Goal: Task Accomplishment & Management: Manage account settings

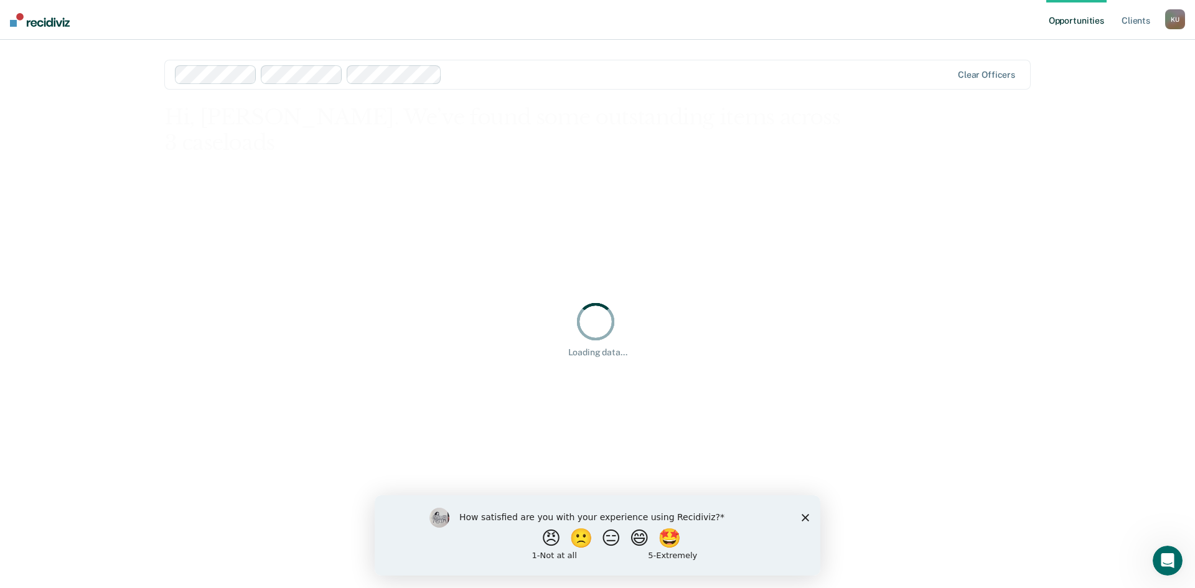
click at [807, 514] on icon "Close survey" at bounding box center [804, 516] width 7 height 7
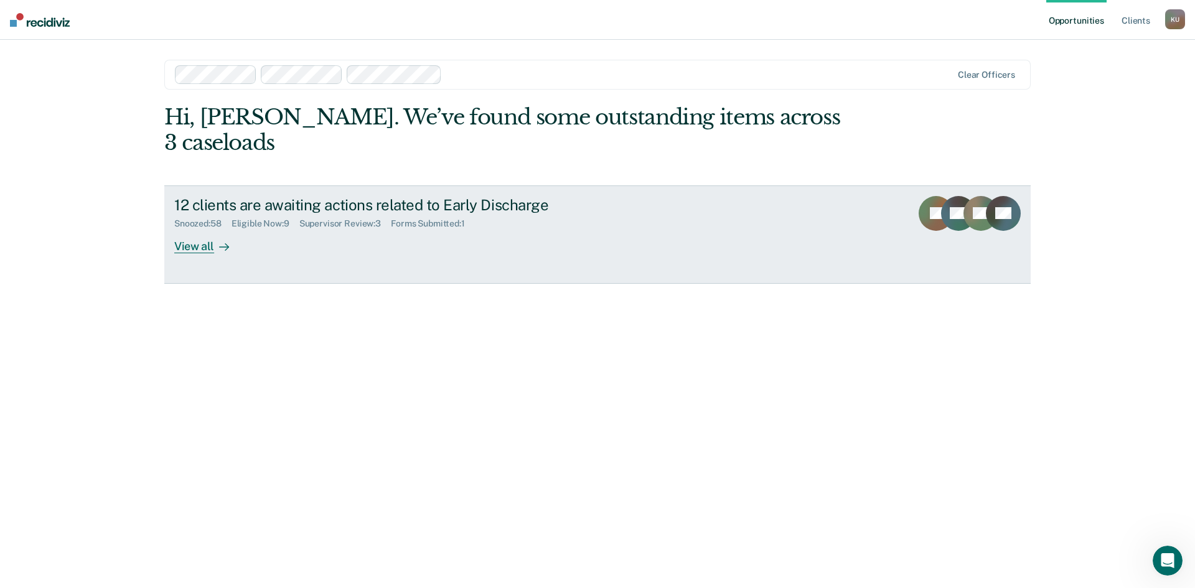
click at [366, 218] on div "Supervisor Review : 3" at bounding box center [344, 223] width 91 height 11
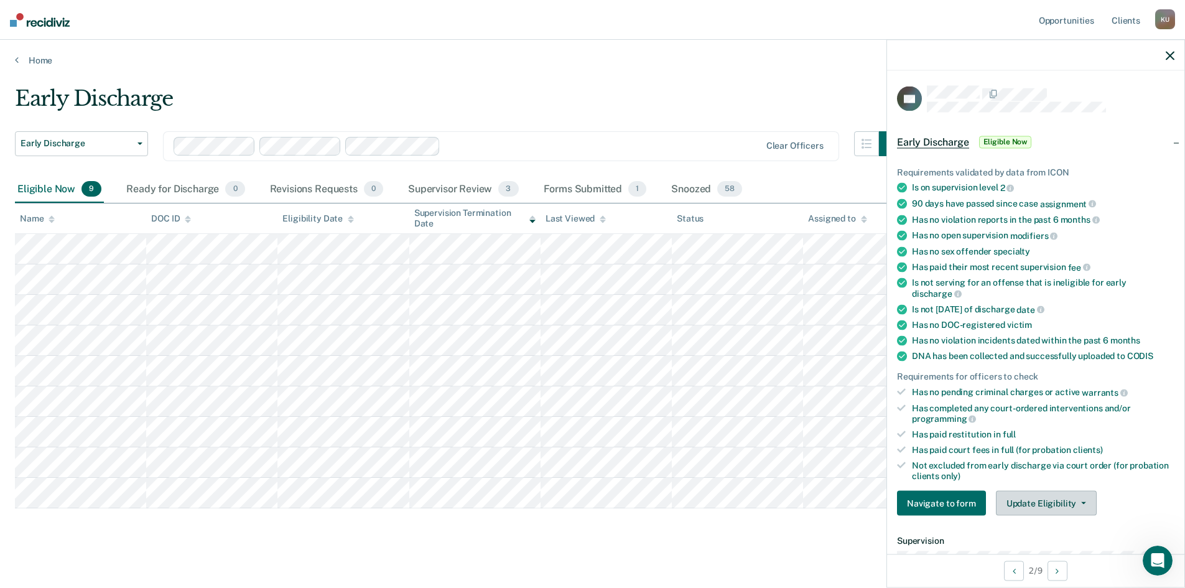
click at [1009, 501] on button "Update Eligibility" at bounding box center [1046, 503] width 101 height 25
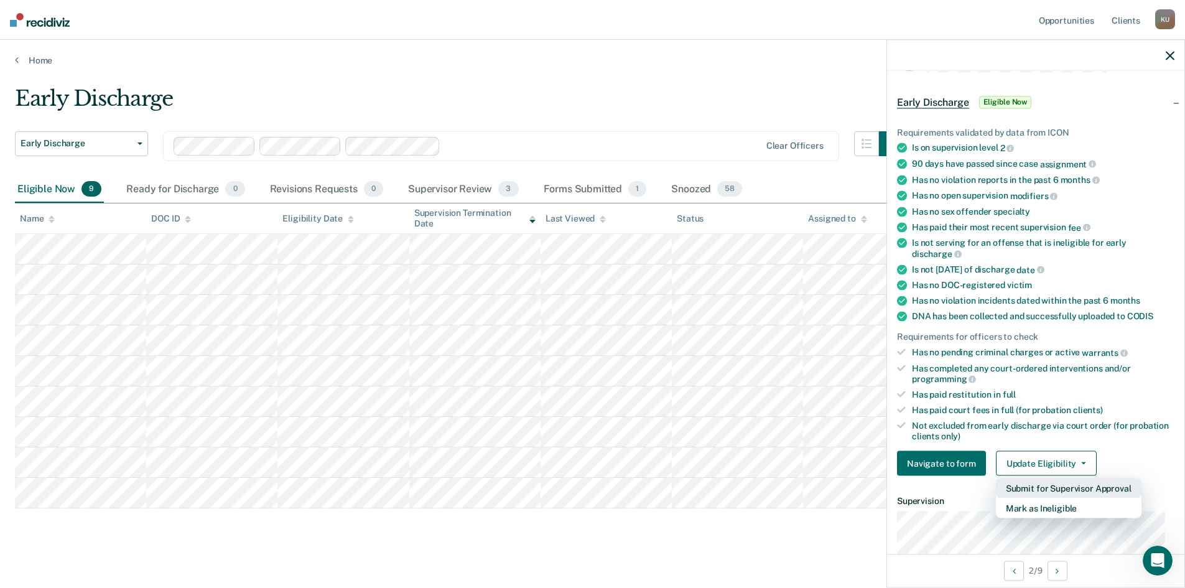
scroll to position [62, 0]
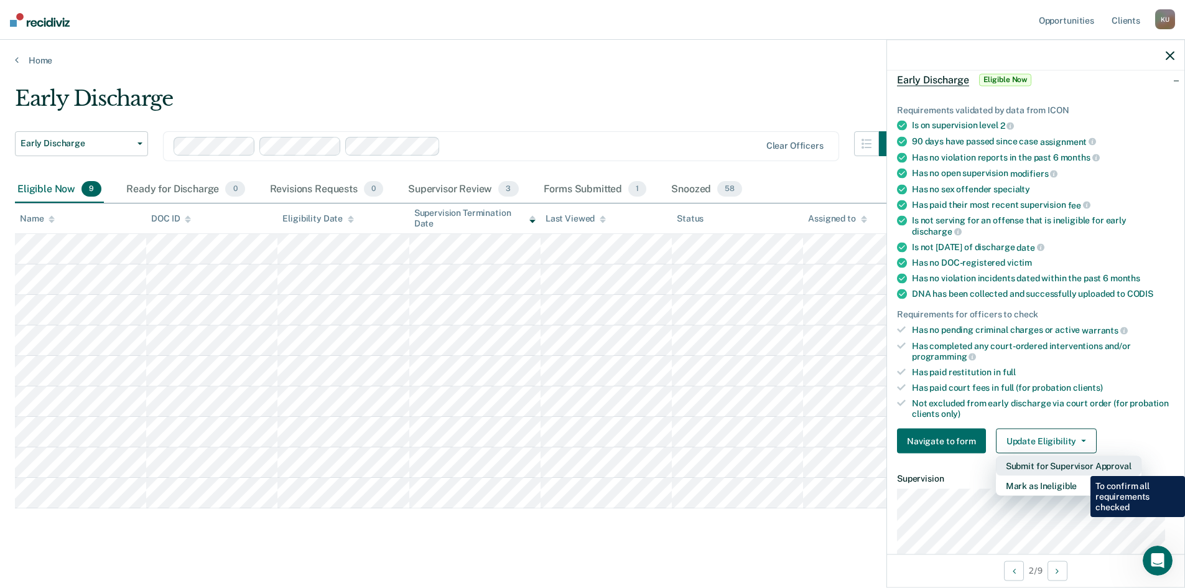
click at [1081, 467] on button "Submit for Supervisor Approval" at bounding box center [1069, 466] width 146 height 20
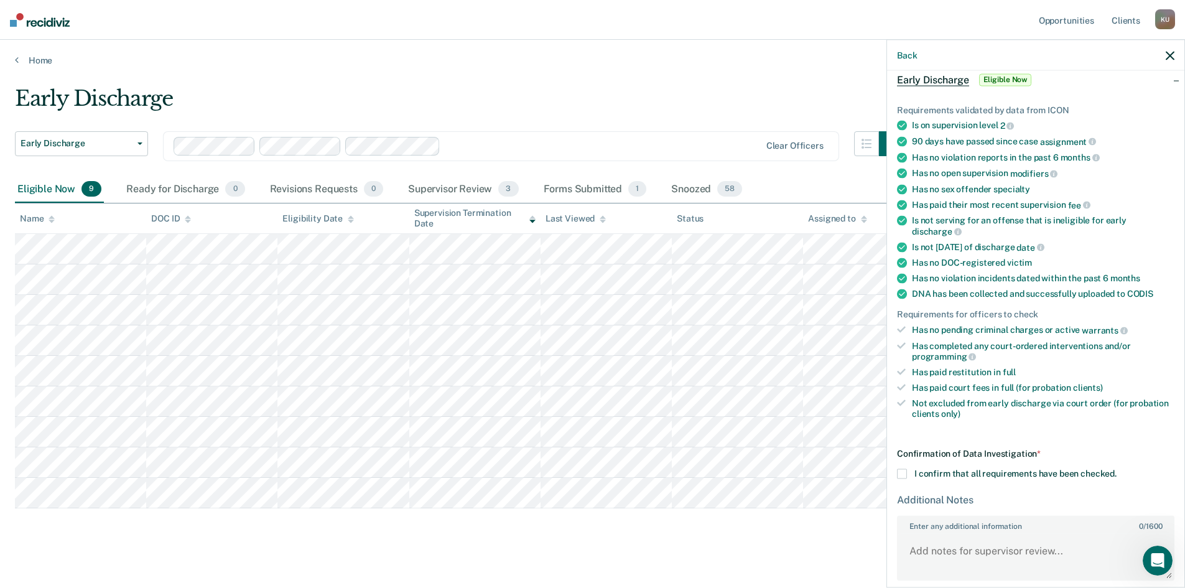
click at [899, 472] on span at bounding box center [902, 474] width 10 height 10
click at [1117, 469] on input "I confirm that all requirements have been checked." at bounding box center [1117, 469] width 0 height 0
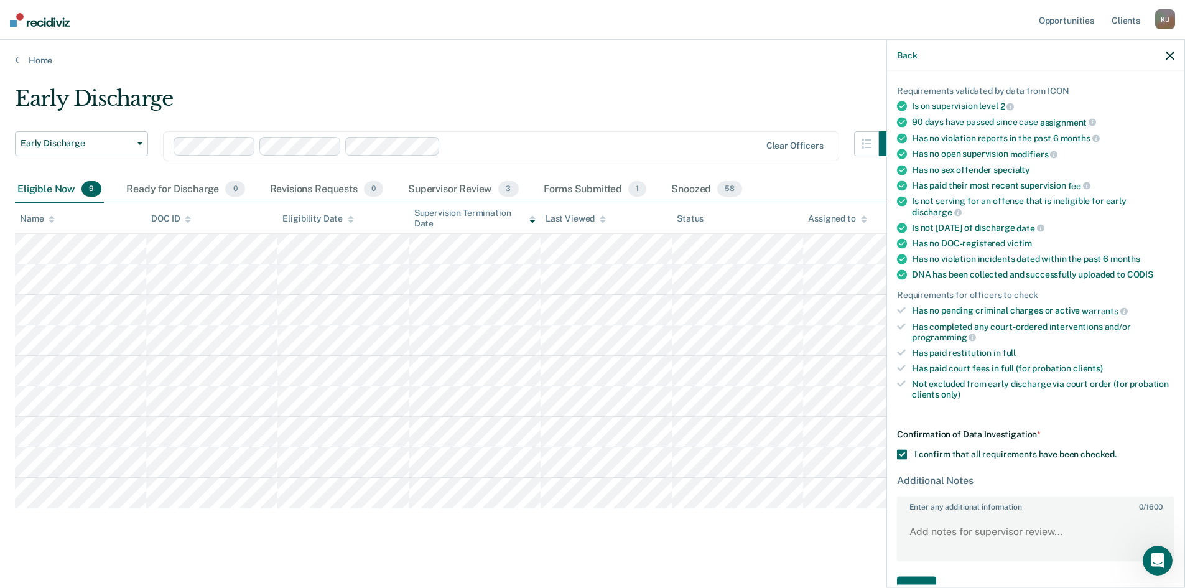
scroll to position [114, 0]
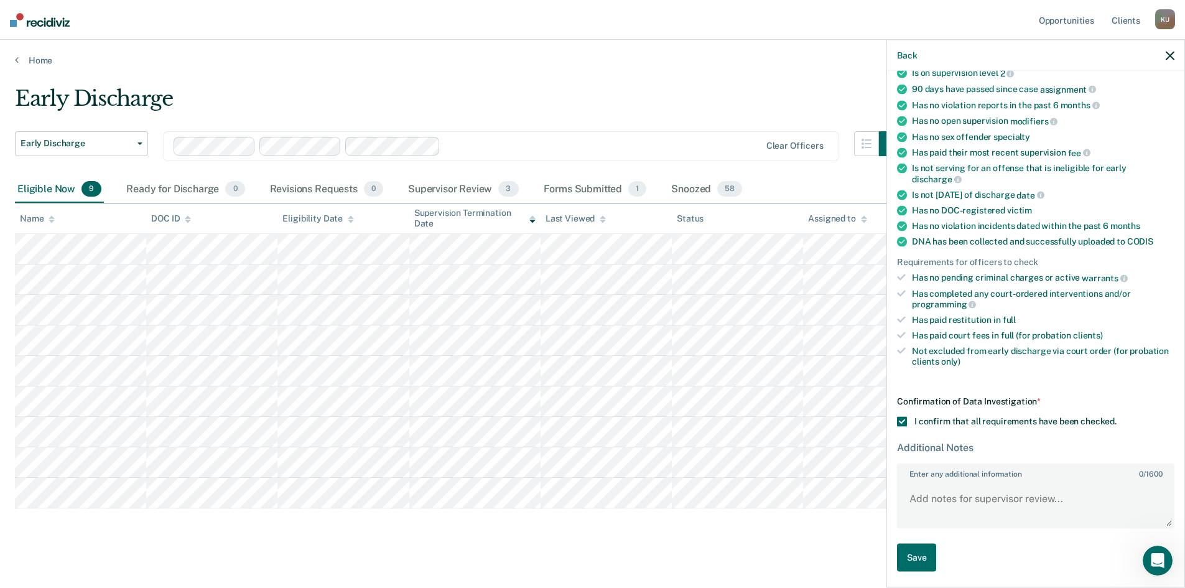
click at [1169, 56] on icon "button" at bounding box center [1170, 55] width 9 height 9
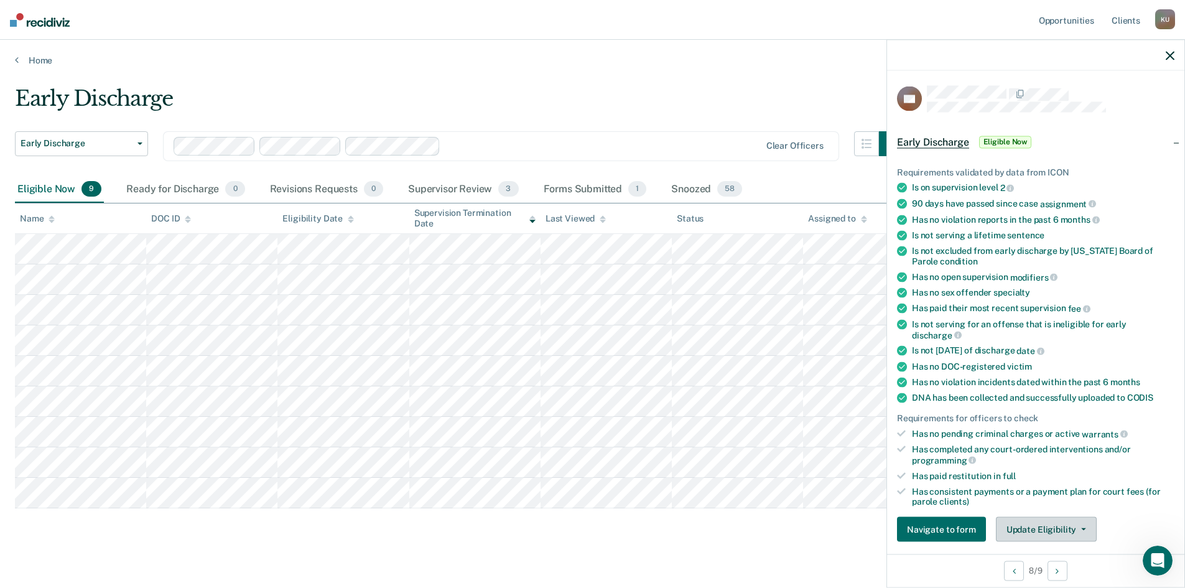
click at [1081, 524] on button "Update Eligibility" at bounding box center [1046, 529] width 101 height 25
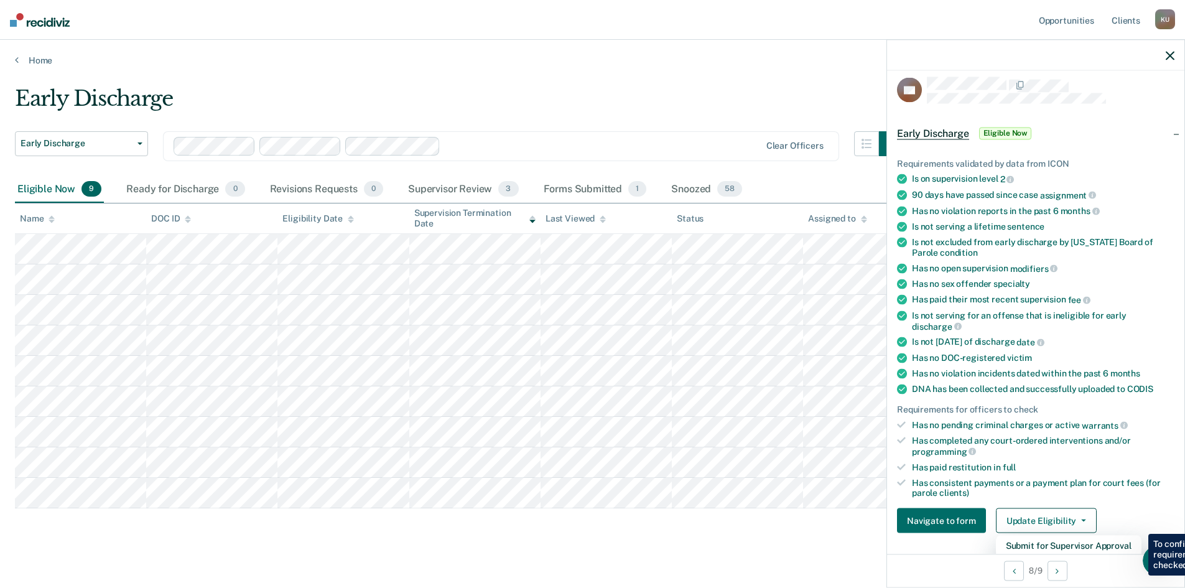
drag, startPoint x: 760, startPoint y: 534, endPoint x: 773, endPoint y: 510, distance: 27.3
click at [760, 533] on div "Early Discharge Early Discharge Early Discharge Clear officers Eligible Now 9 R…" at bounding box center [592, 315] width 1155 height 459
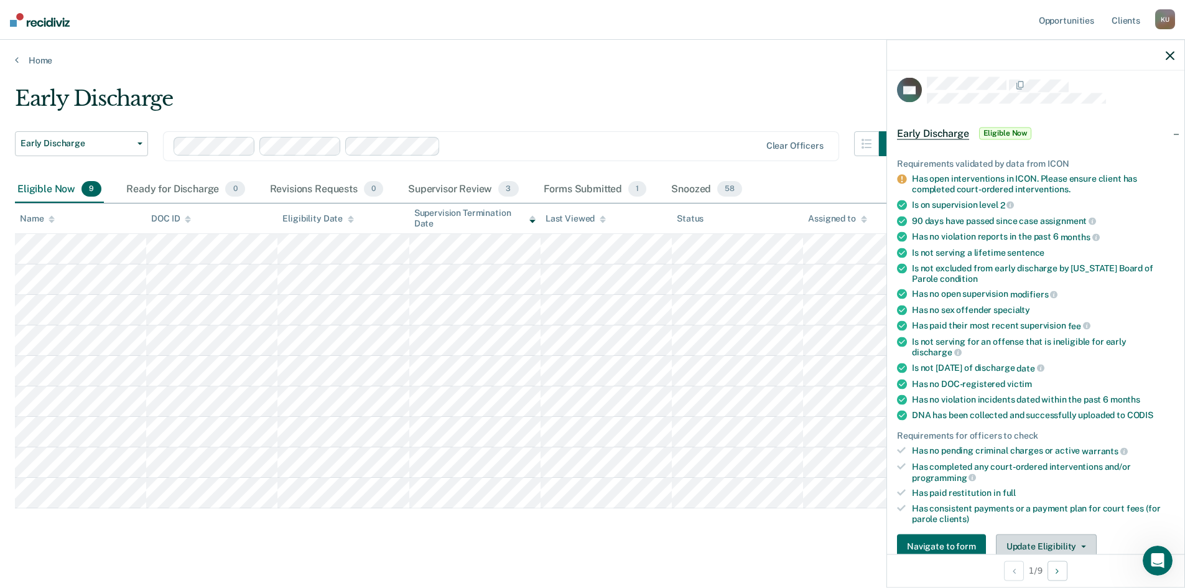
click at [1054, 537] on button "Update Eligibility" at bounding box center [1046, 546] width 101 height 25
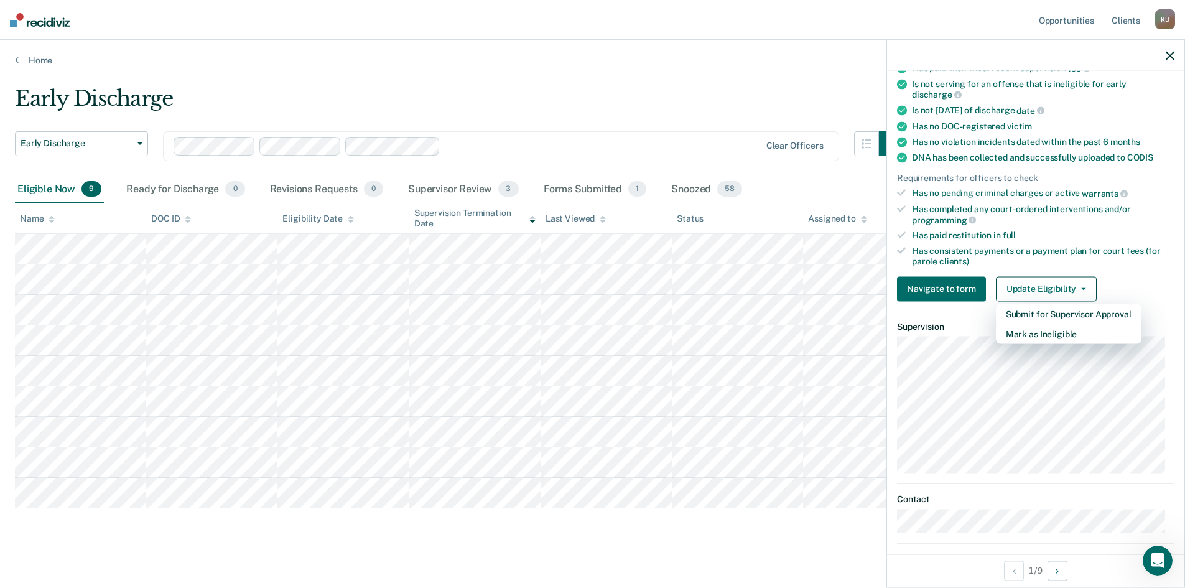
scroll to position [226, 0]
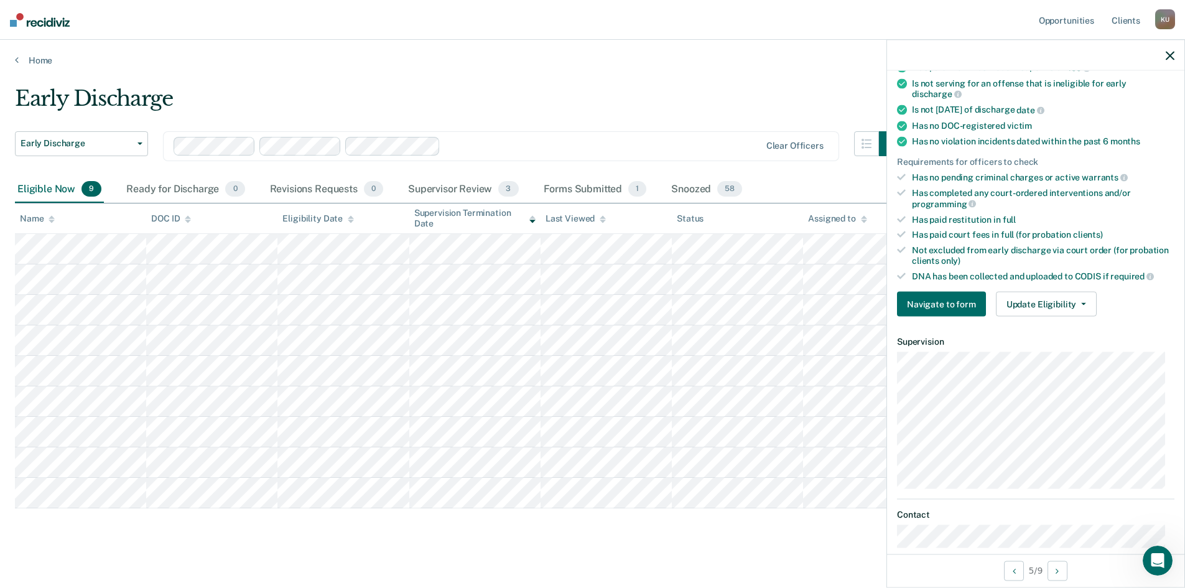
click at [1018, 320] on div "Requirements validated by data from ICON DNA is required to be collected but ha…" at bounding box center [1035, 124] width 297 height 406
click at [1027, 304] on button "Update Eligibility" at bounding box center [1046, 304] width 101 height 25
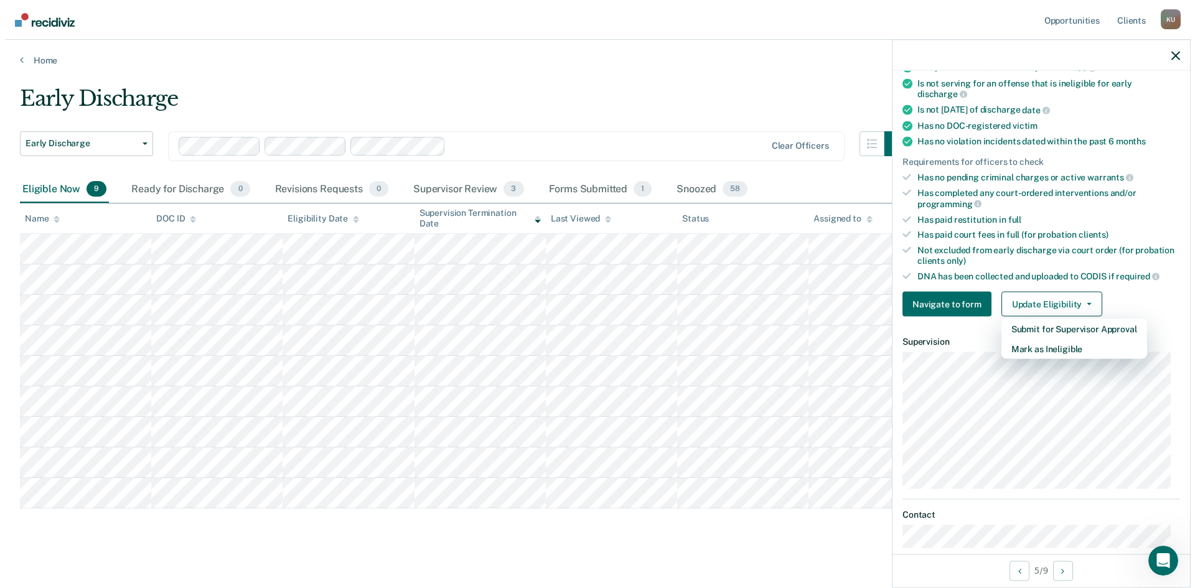
scroll to position [199, 0]
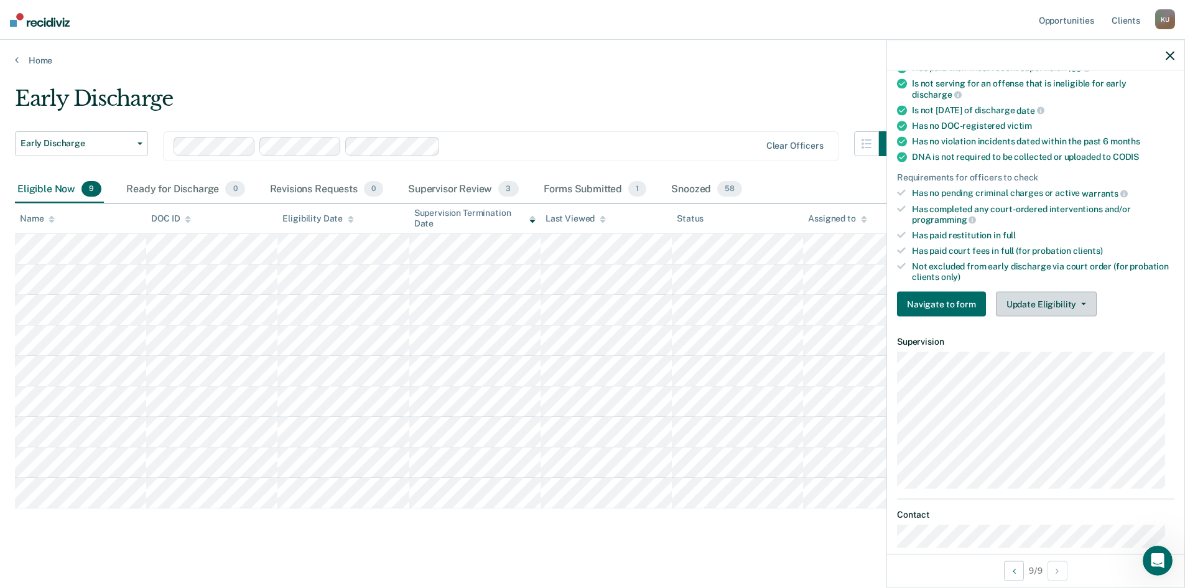
click at [1091, 296] on button "Update Eligibility" at bounding box center [1046, 304] width 101 height 25
click at [1026, 299] on button "Update Eligibility" at bounding box center [1046, 304] width 101 height 25
click at [1044, 307] on button "Update Eligibility" at bounding box center [1046, 304] width 101 height 25
click at [1029, 301] on button "Update Eligibility" at bounding box center [1046, 304] width 101 height 25
click at [1041, 297] on button "Update Eligibility" at bounding box center [1046, 304] width 101 height 25
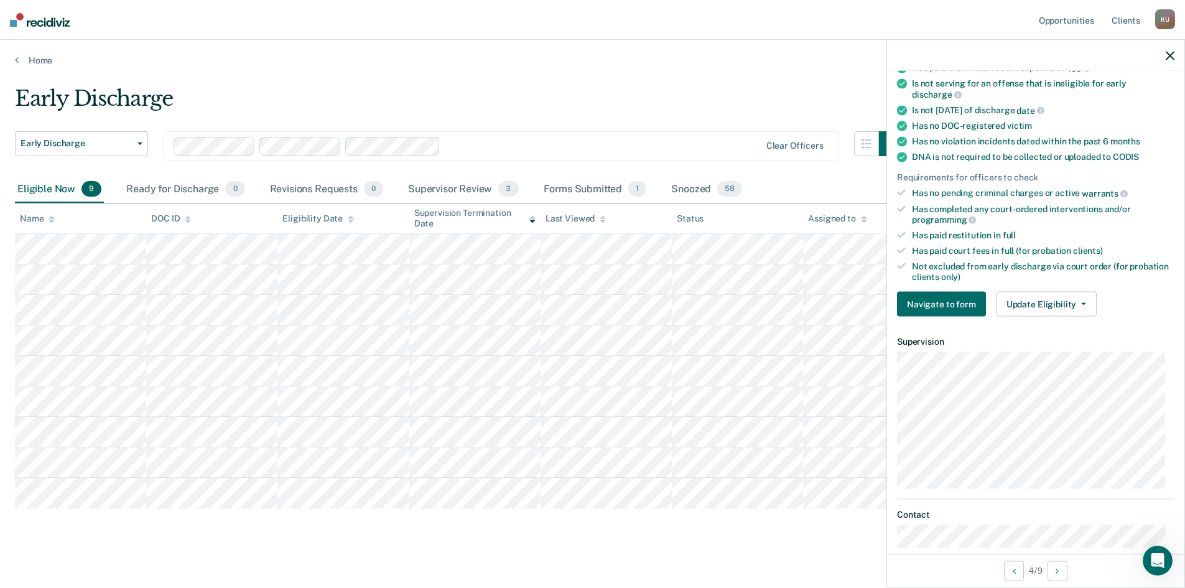
click at [799, 177] on div "Eligible Now 9 Ready for Discharge 0 Revisions Requests 0 Supervisor Review 3 F…" at bounding box center [592, 190] width 1155 height 28
click at [1173, 54] on icon "button" at bounding box center [1170, 55] width 9 height 9
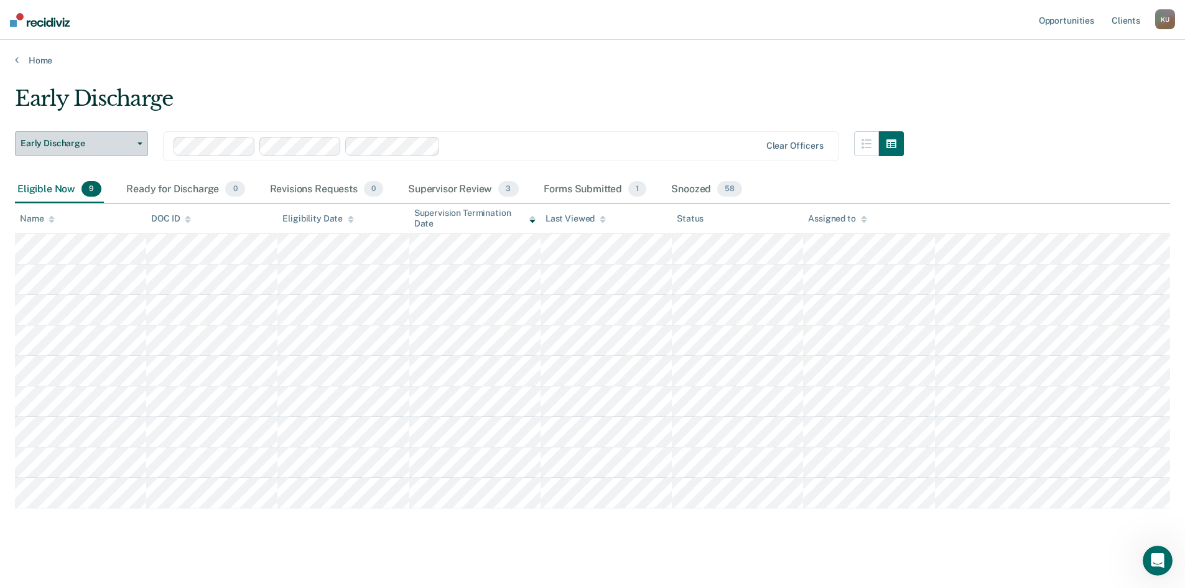
click at [129, 139] on span "Early Discharge" at bounding box center [77, 143] width 112 height 11
click at [366, 44] on div "Home" at bounding box center [592, 53] width 1185 height 26
click at [495, 188] on div "Supervisor Review 3" at bounding box center [464, 189] width 116 height 27
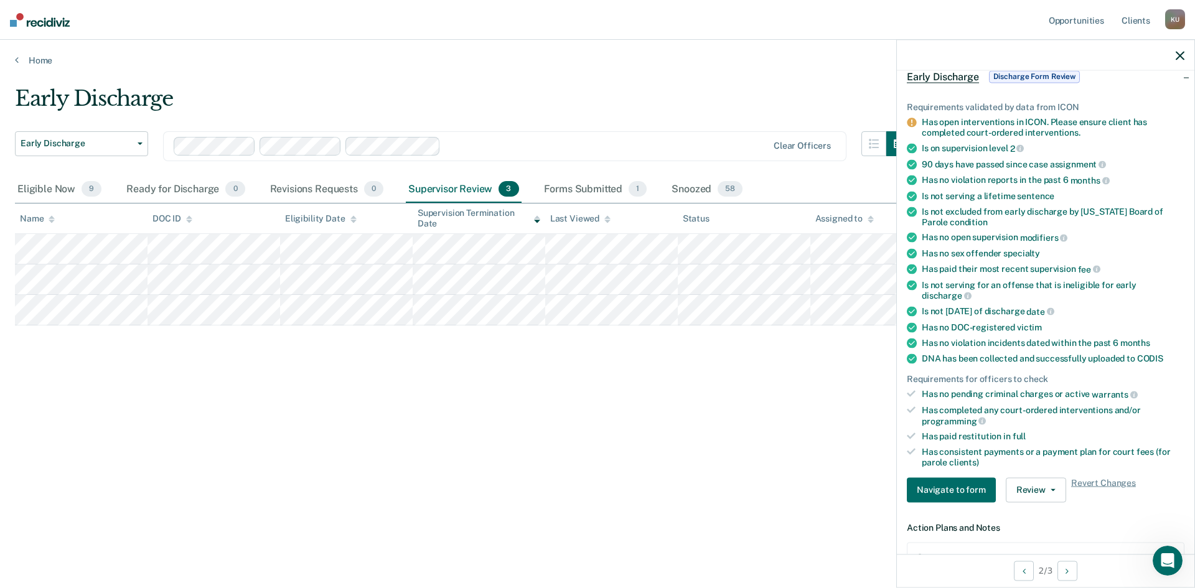
scroll to position [124, 0]
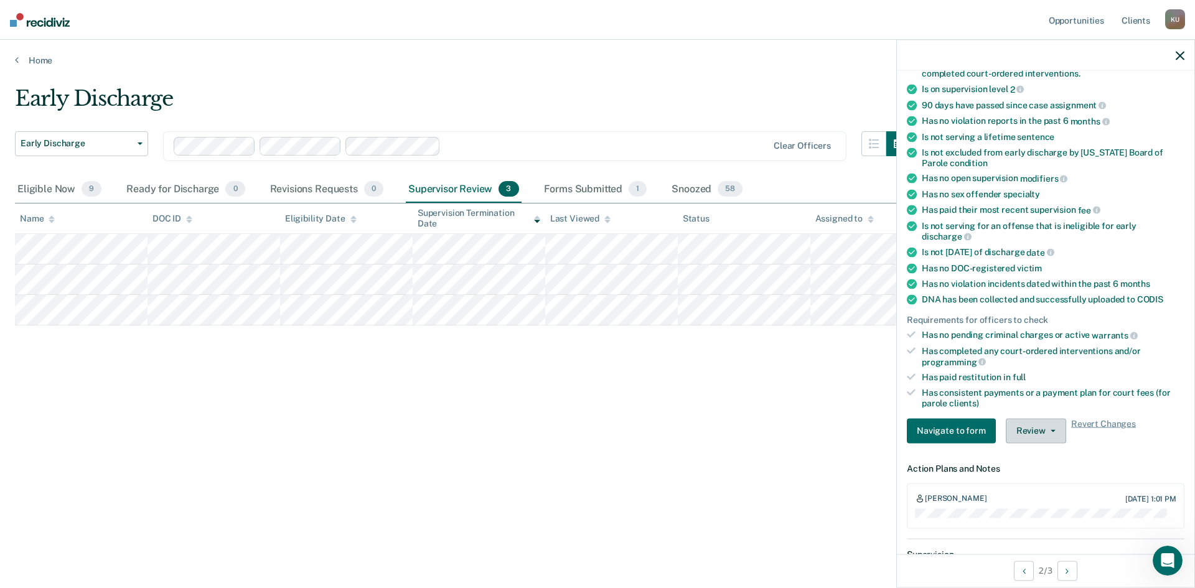
click at [1035, 431] on button "Review" at bounding box center [1036, 430] width 60 height 25
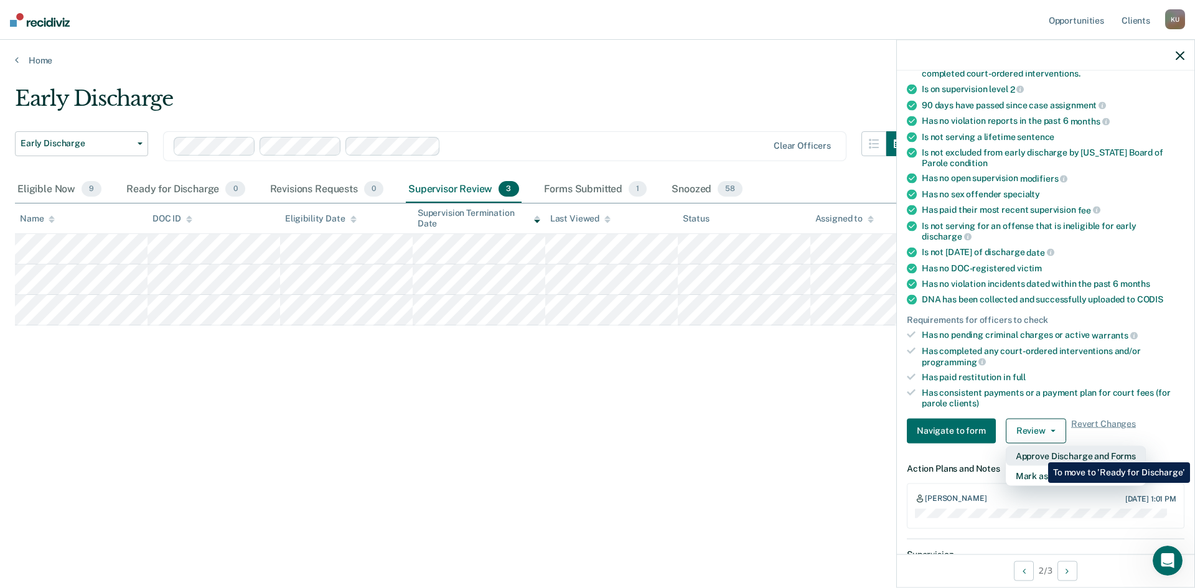
click at [1039, 453] on button "Approve Discharge and Forms" at bounding box center [1076, 456] width 140 height 20
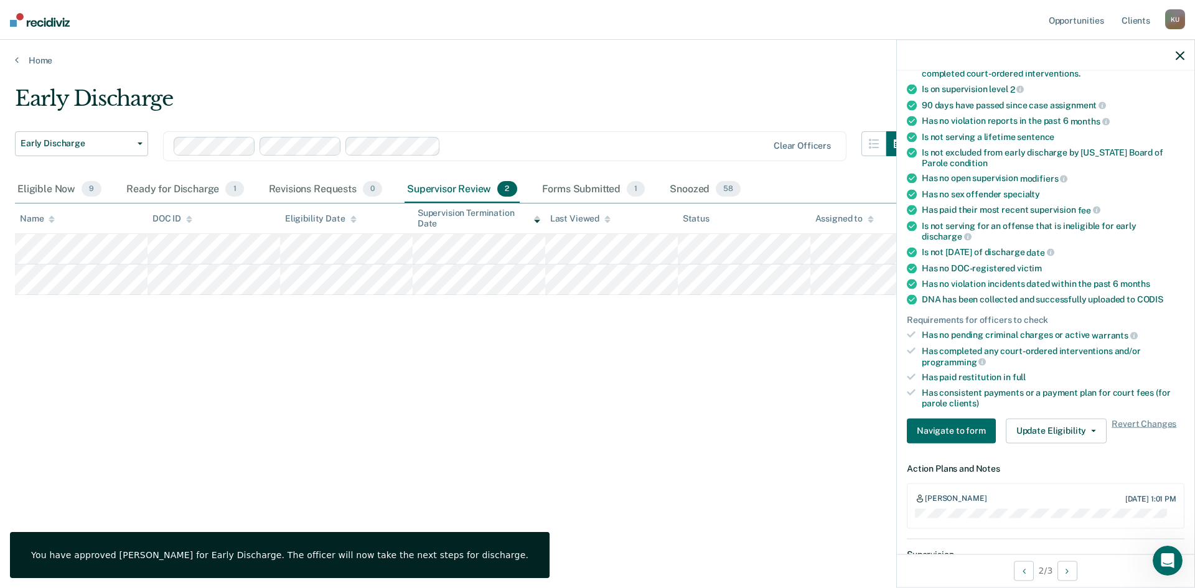
scroll to position [99, 0]
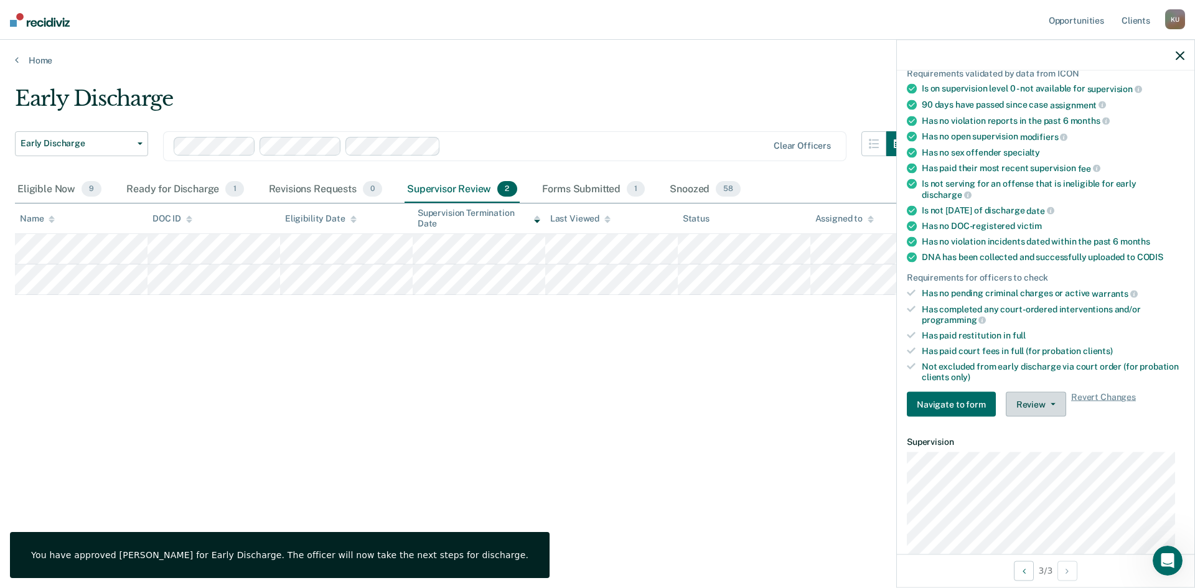
click at [1034, 400] on button "Review" at bounding box center [1036, 404] width 60 height 25
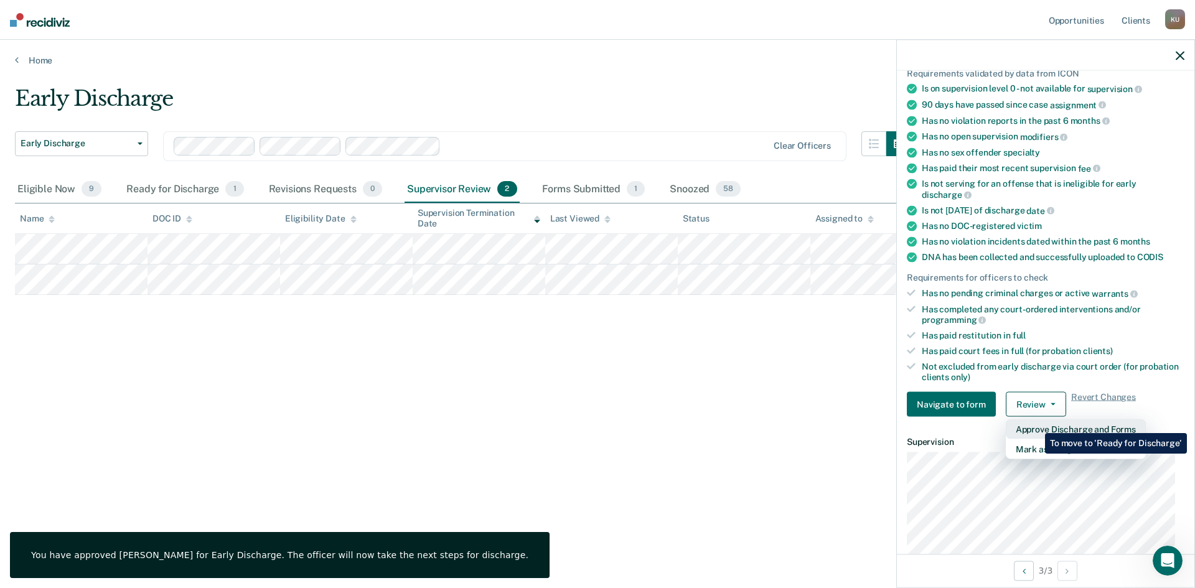
click at [1035, 424] on button "Approve Discharge and Forms" at bounding box center [1076, 429] width 140 height 20
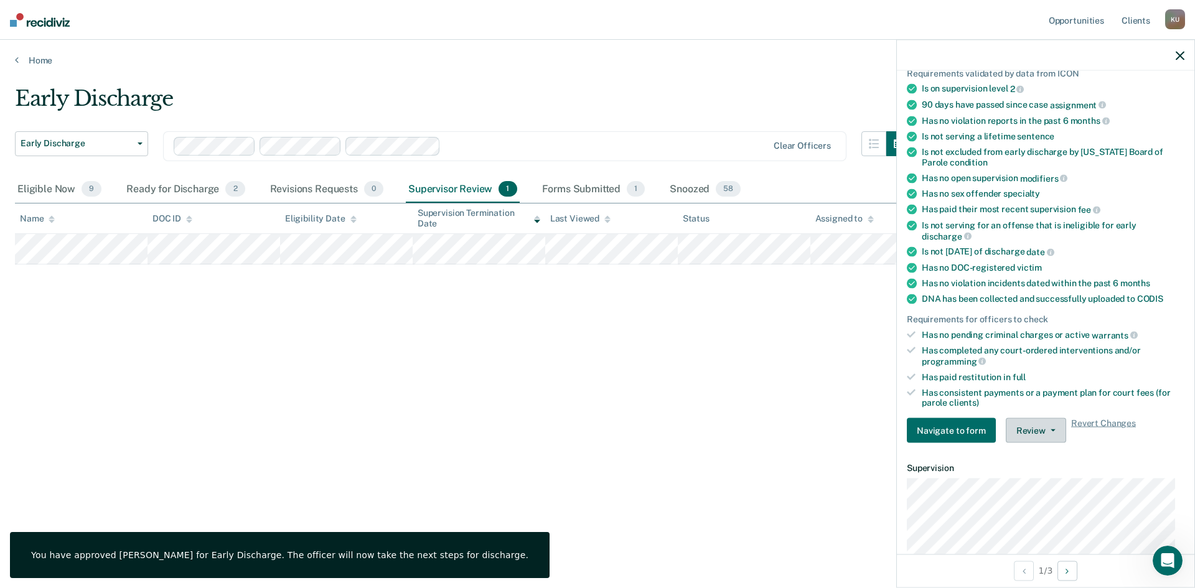
click at [1015, 427] on button "Review" at bounding box center [1036, 430] width 60 height 25
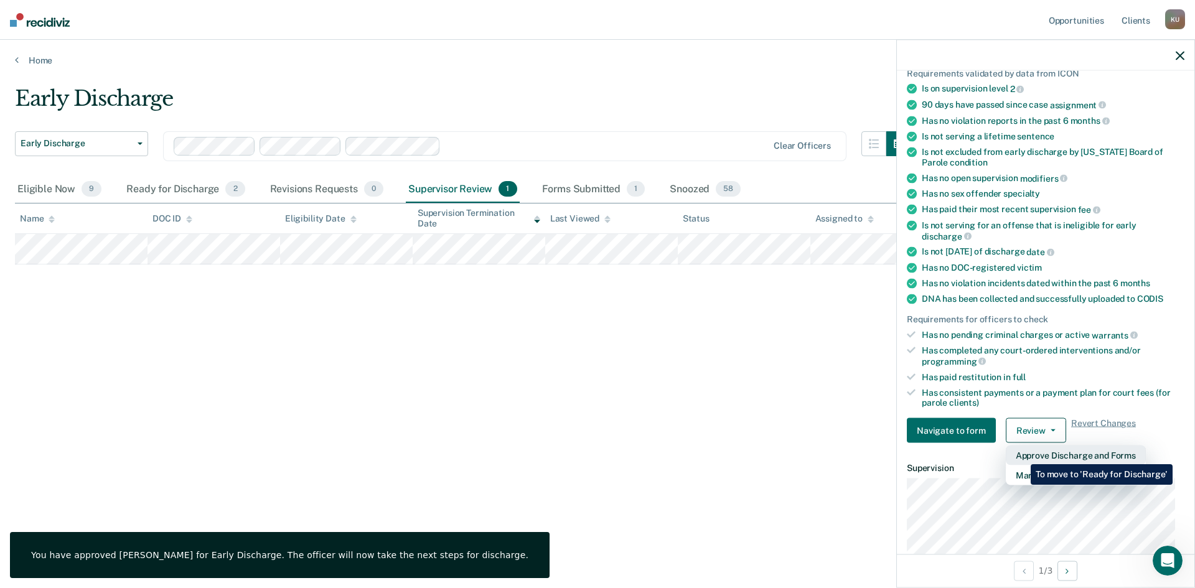
click at [1021, 455] on button "Approve Discharge and Forms" at bounding box center [1076, 456] width 140 height 20
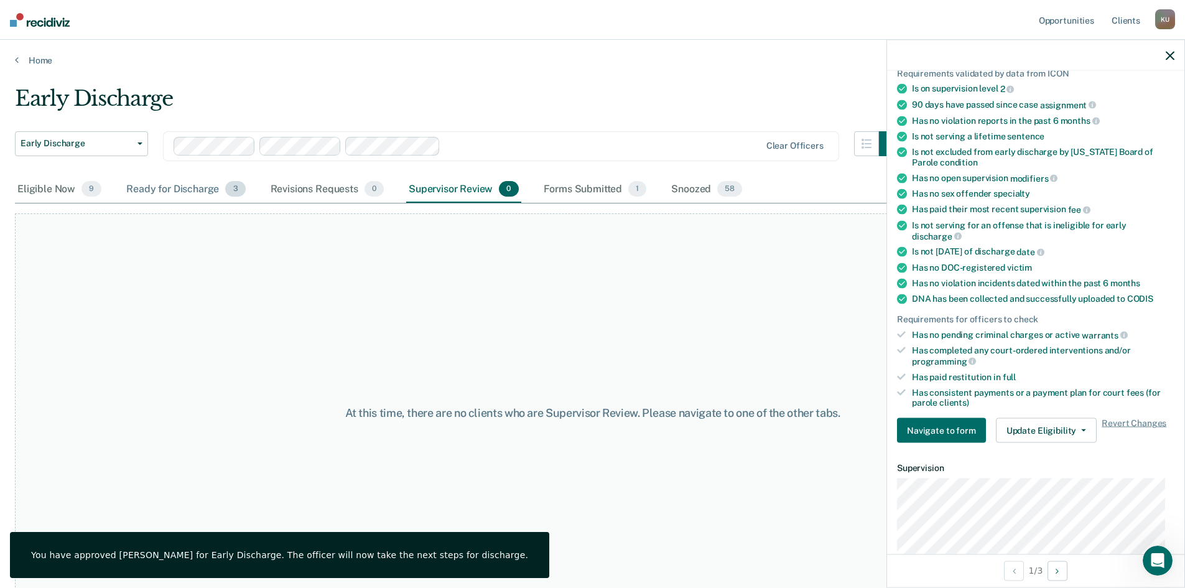
click at [200, 183] on div "Ready for Discharge 3" at bounding box center [186, 189] width 124 height 27
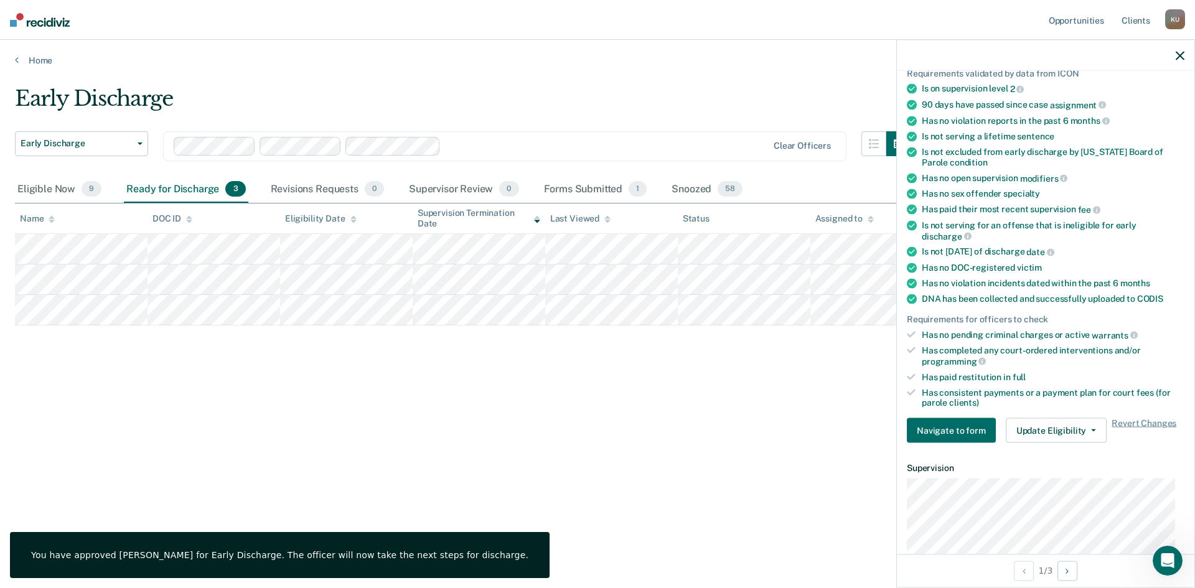
click at [1176, 59] on icon "button" at bounding box center [1179, 55] width 9 height 9
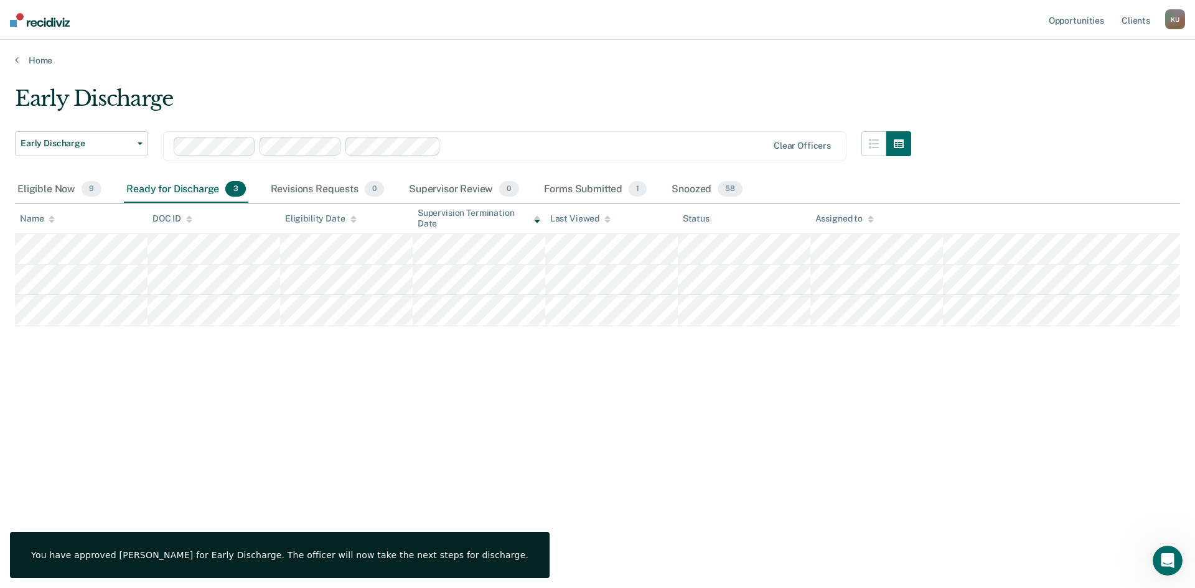
click at [176, 194] on div "Ready for Discharge 3" at bounding box center [186, 189] width 124 height 27
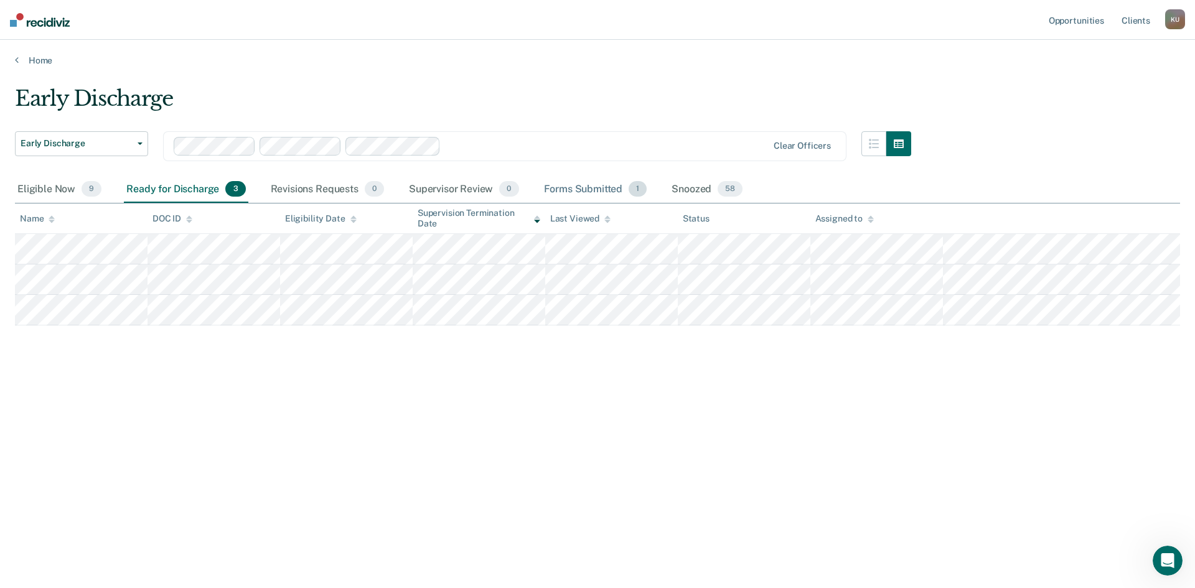
click at [594, 190] on div "Forms Submitted 1" at bounding box center [595, 189] width 108 height 27
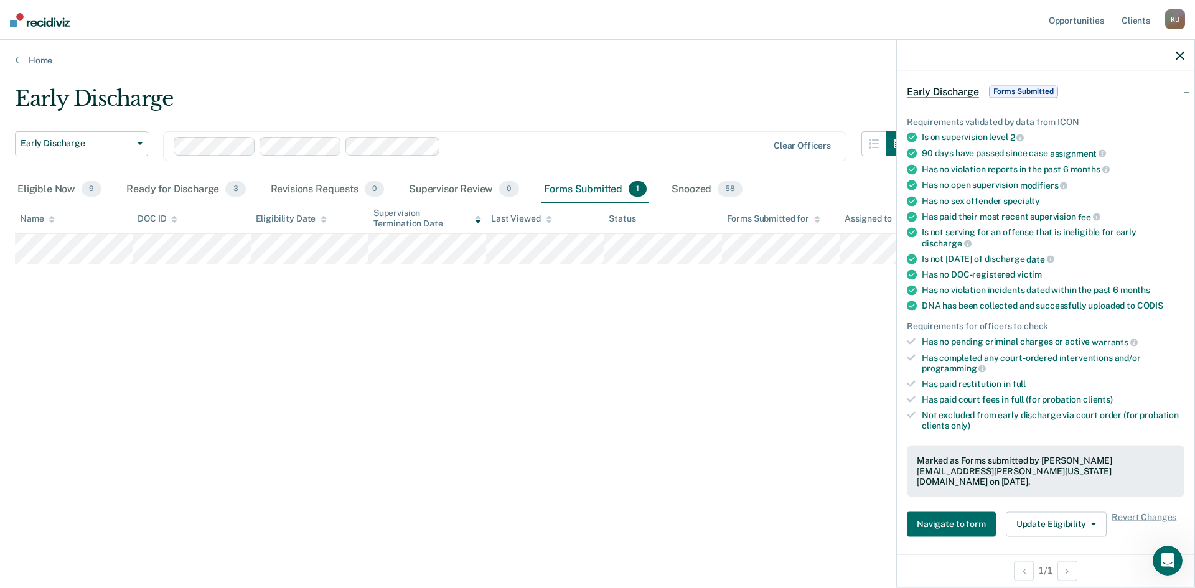
scroll to position [124, 0]
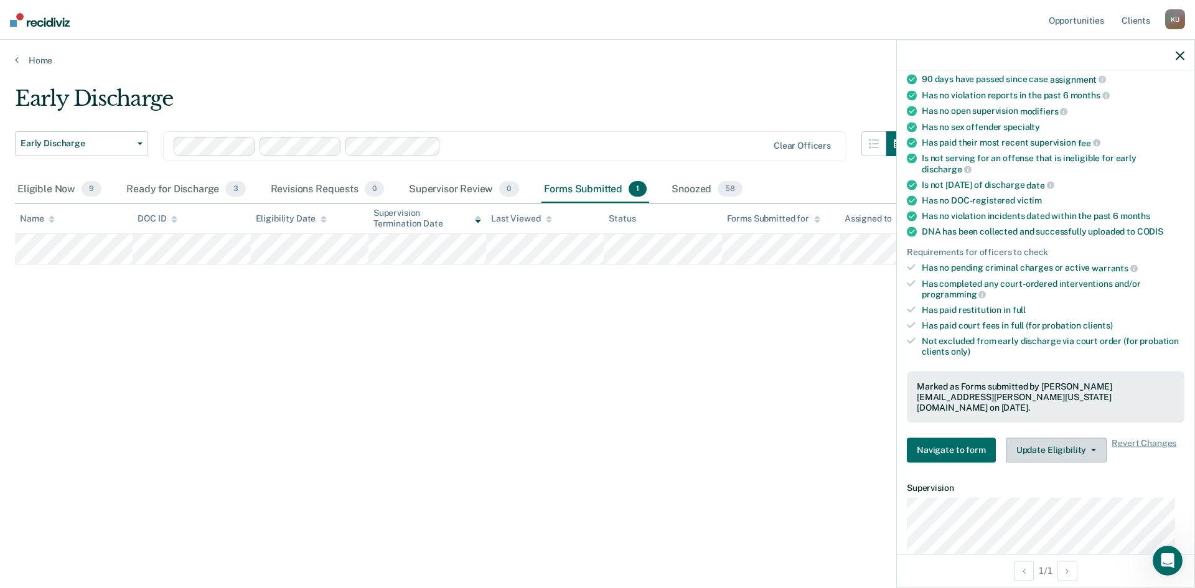
click at [1038, 449] on button "Update Eligibility" at bounding box center [1056, 449] width 101 height 25
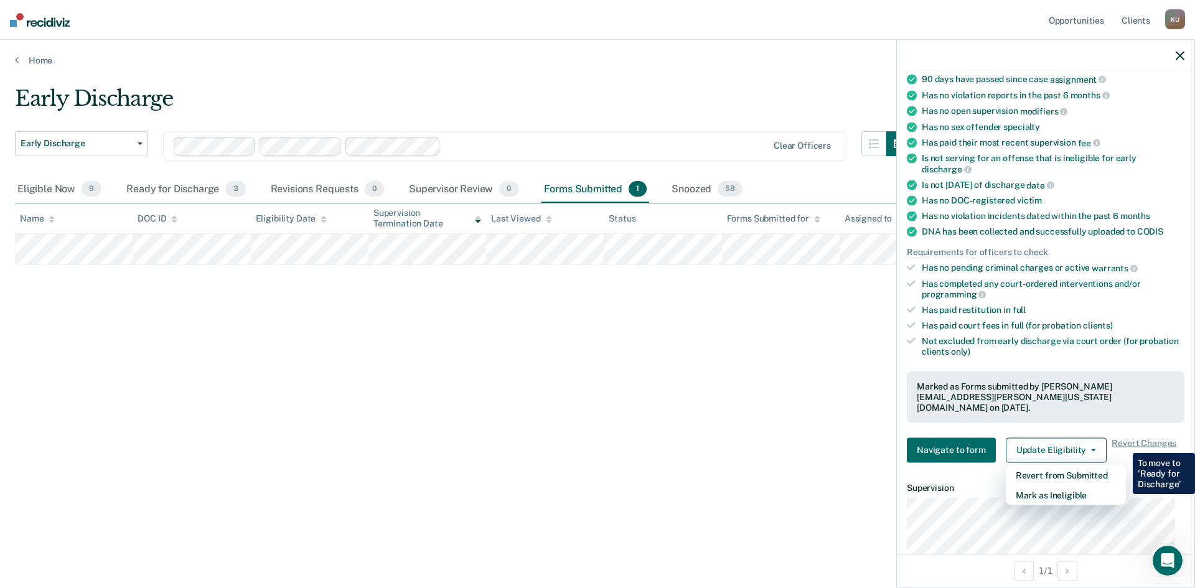
click at [667, 381] on div "Early Discharge Early Discharge Early Discharge Clear officers Eligible Now 9 R…" at bounding box center [597, 290] width 1165 height 409
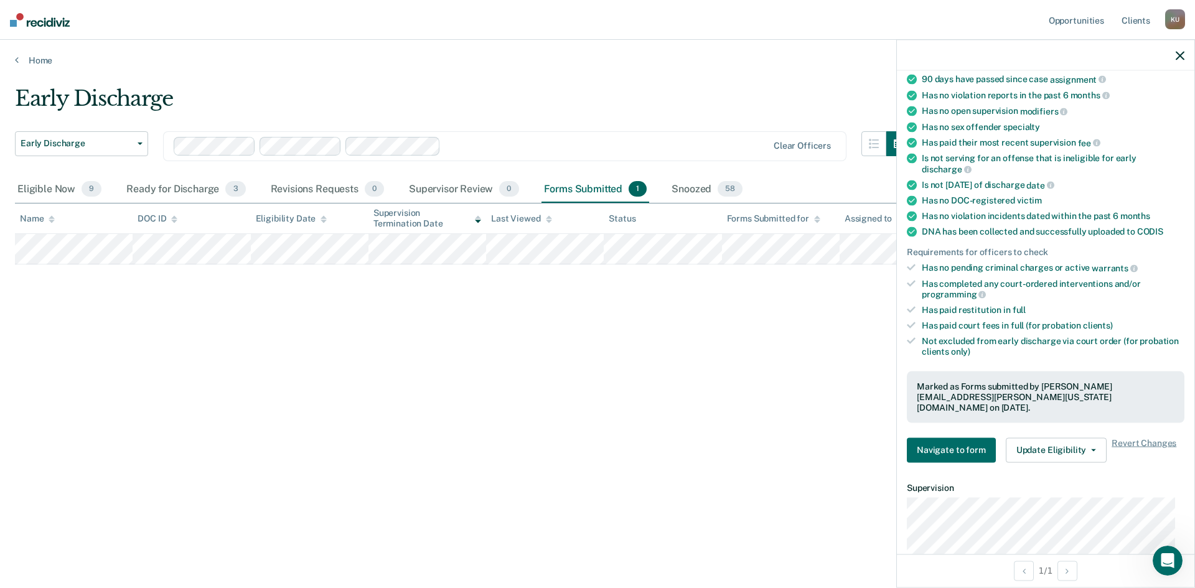
click at [1182, 52] on icon "button" at bounding box center [1179, 55] width 9 height 9
